Goal: Ask a question

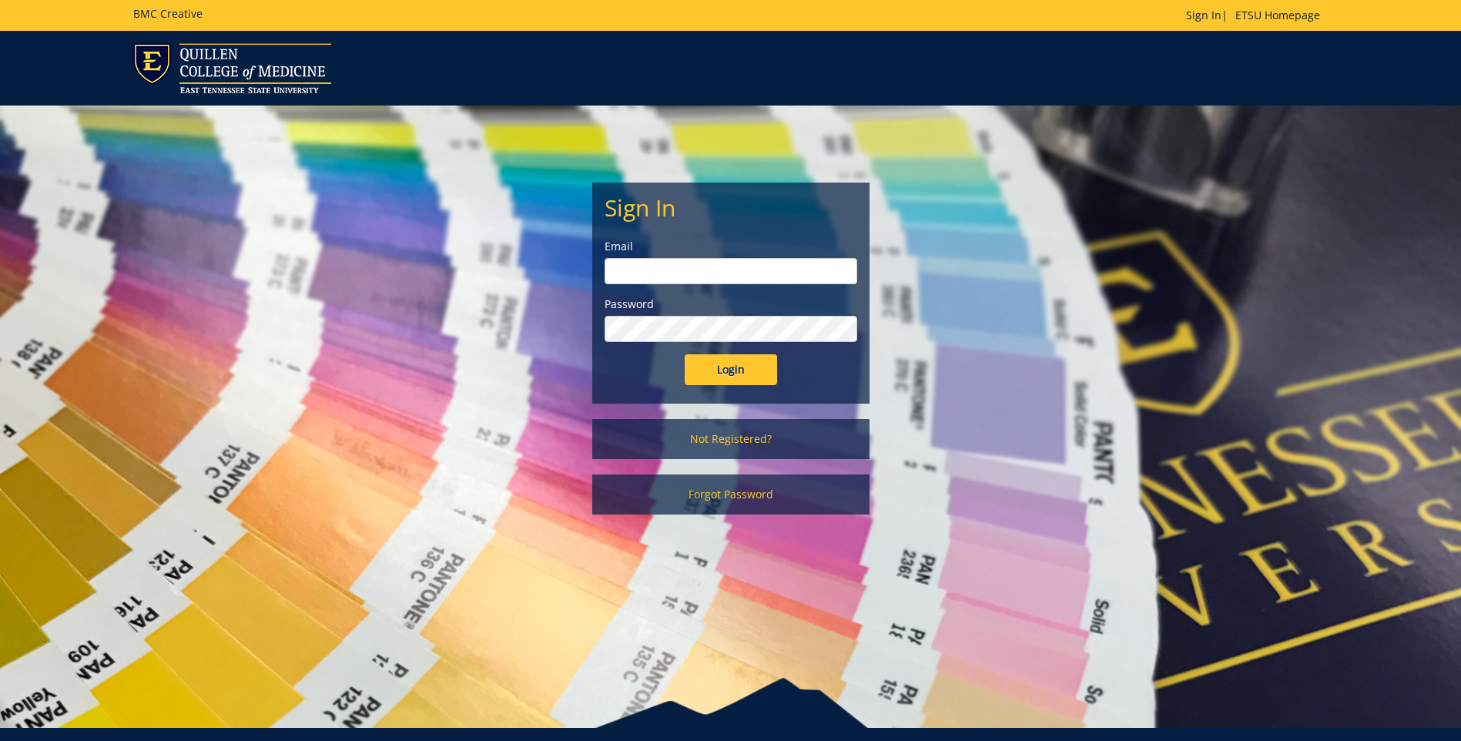
type input "[EMAIL_ADDRESS][DOMAIN_NAME]"
click at [723, 359] on input "Login" at bounding box center [731, 369] width 92 height 31
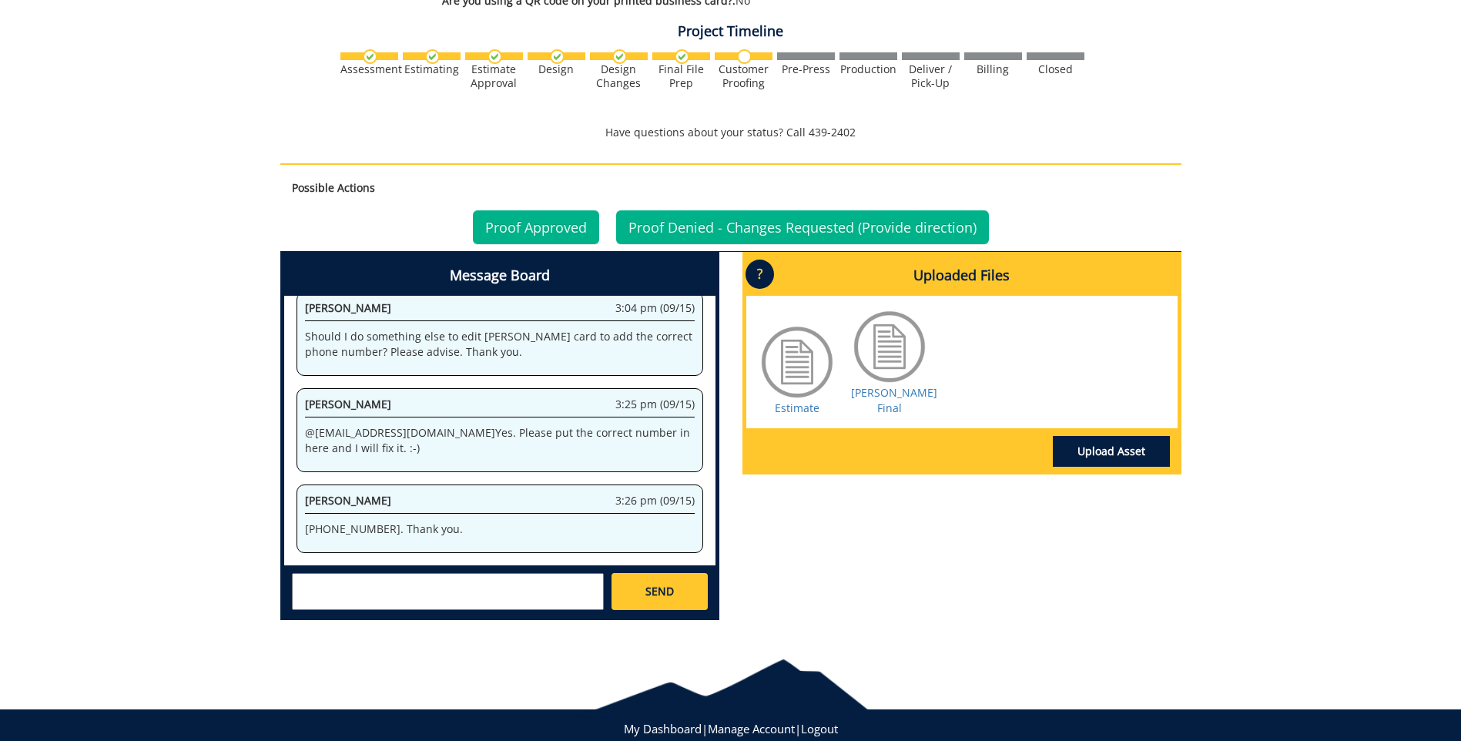
scroll to position [900, 0]
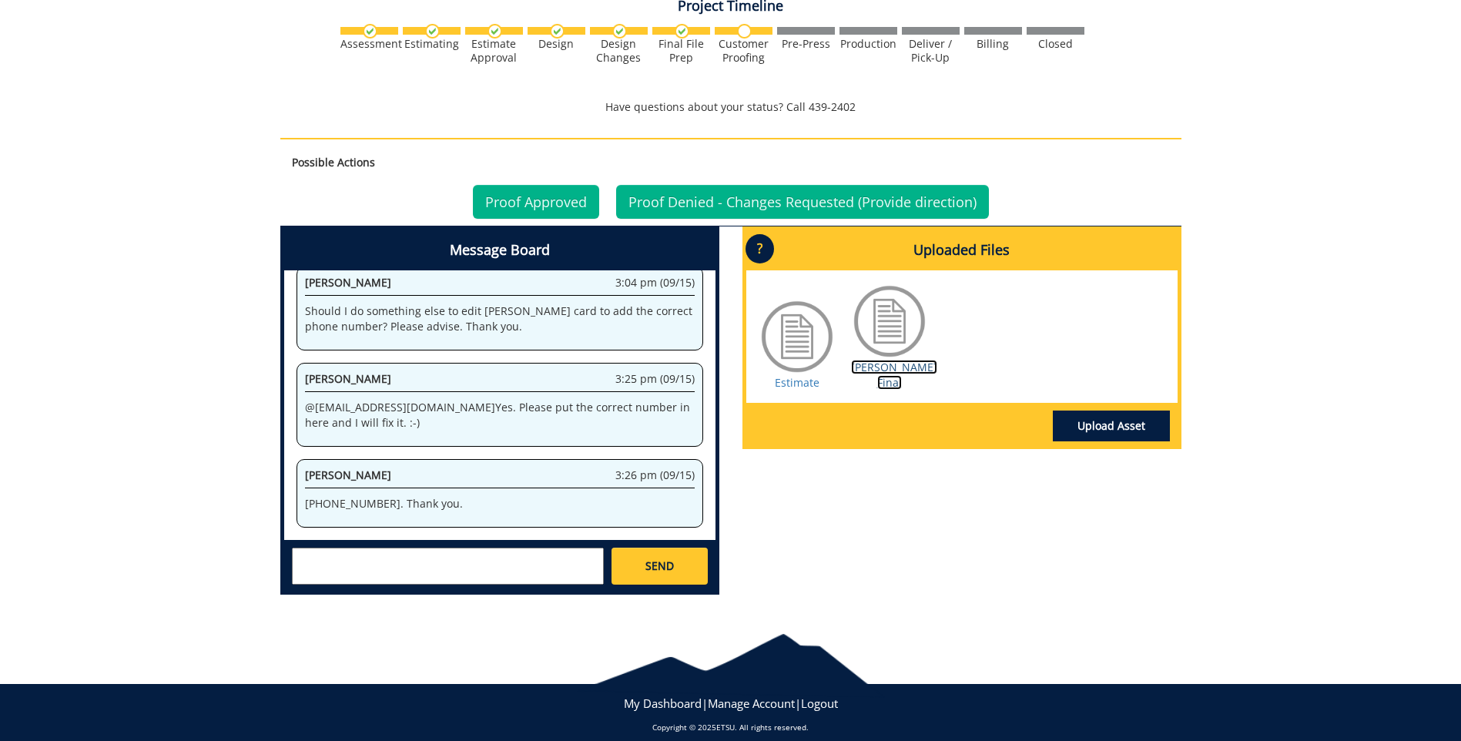
click at [891, 360] on link "Logan BC Final" at bounding box center [894, 375] width 86 height 30
click at [1124, 410] on link "Upload Asset" at bounding box center [1111, 425] width 117 height 31
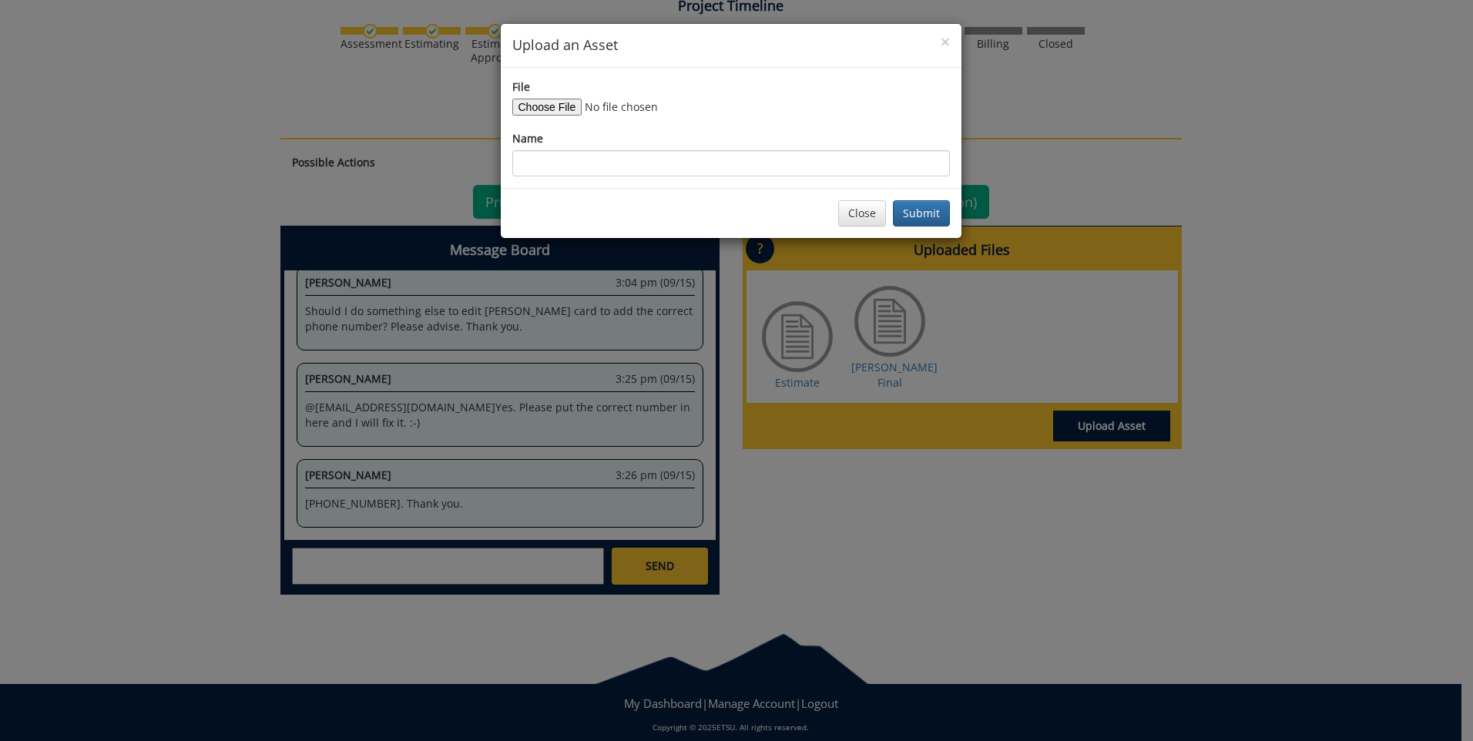
click at [888, 310] on div "× Upload an Asset File Name Close Submit" at bounding box center [736, 370] width 1473 height 741
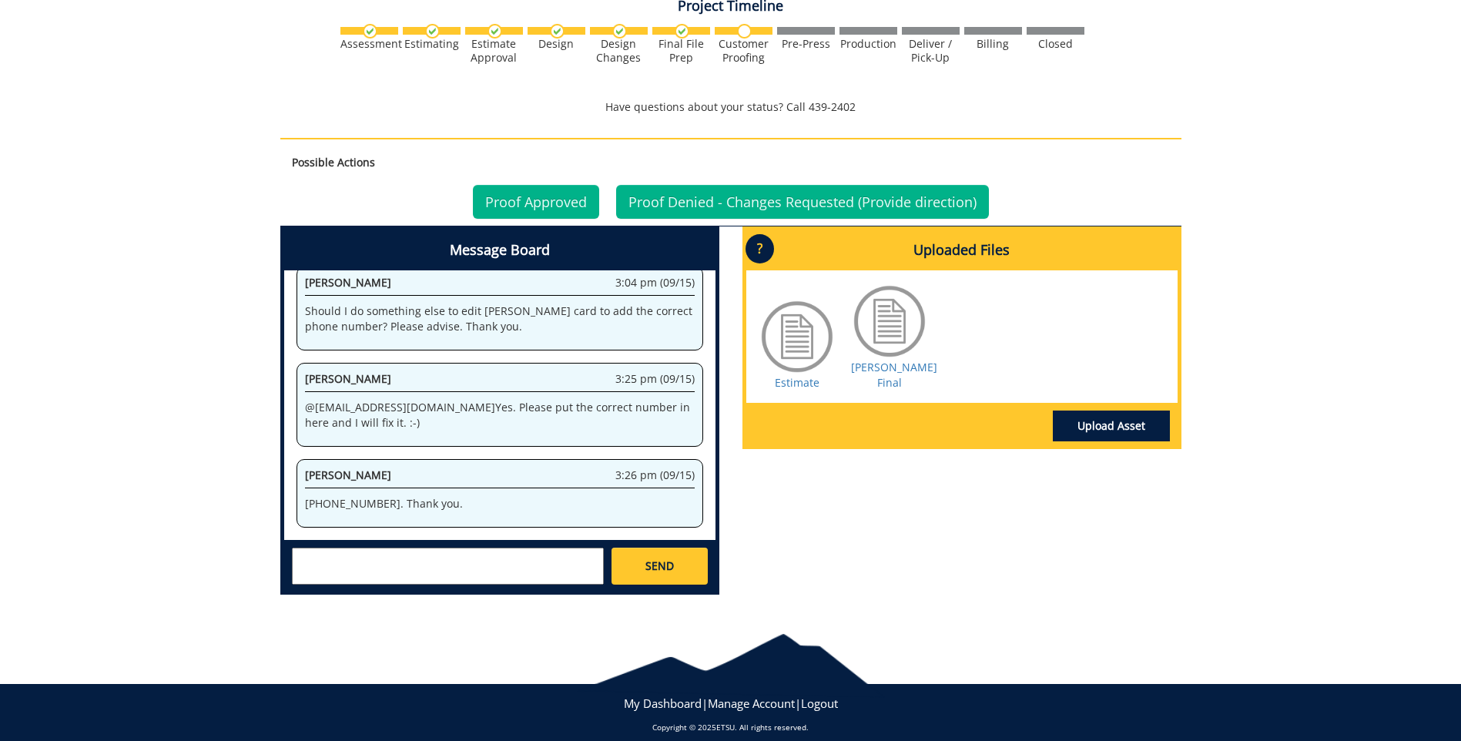
click at [421, 548] on textarea at bounding box center [448, 566] width 312 height 37
type textarea "Do I need to do anything else? Please advise. Thank you."
click at [662, 558] on span "SEND" at bounding box center [659, 565] width 28 height 15
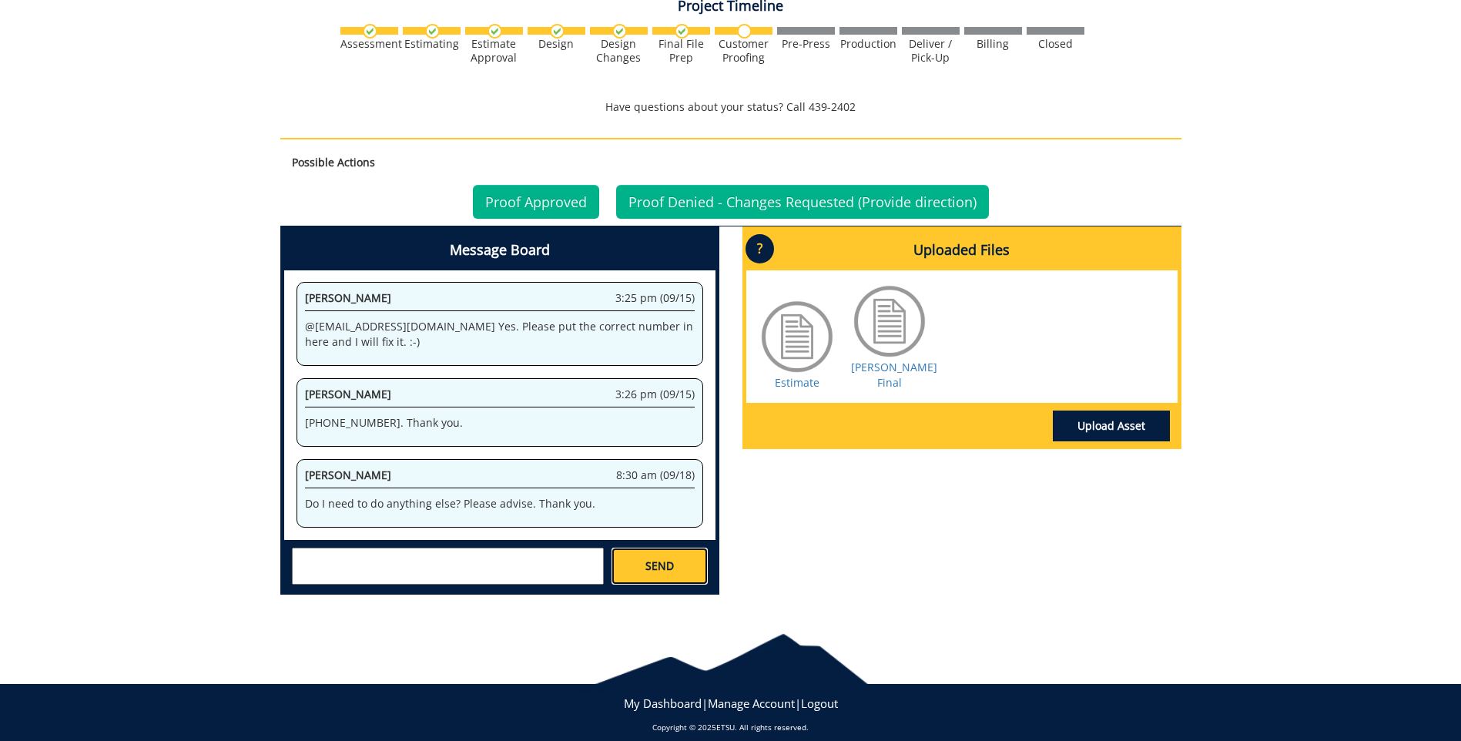
scroll to position [28046, 0]
